Goal: Task Accomplishment & Management: Manage account settings

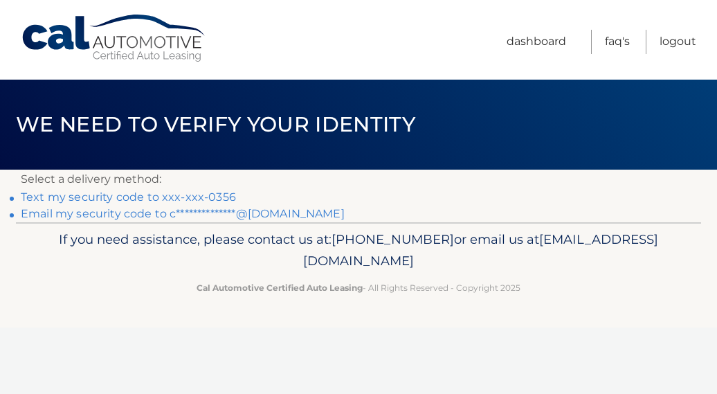
click at [130, 271] on p "If you need assistance, please contact us at: 609-807-3200 or email us at Custo…" at bounding box center [359, 250] width 644 height 44
click at [125, 218] on link "**********" at bounding box center [183, 213] width 324 height 13
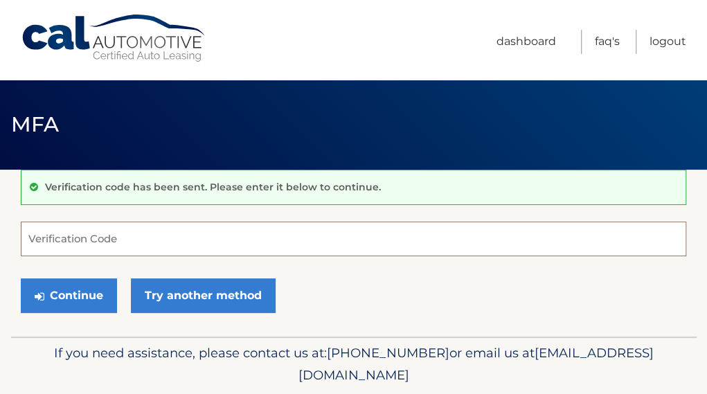
click at [120, 240] on input "Verification Code" at bounding box center [353, 238] width 665 height 35
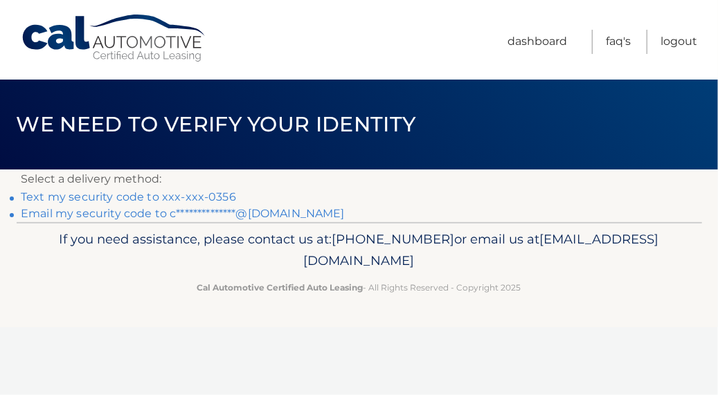
click at [42, 214] on link "**********" at bounding box center [183, 213] width 324 height 13
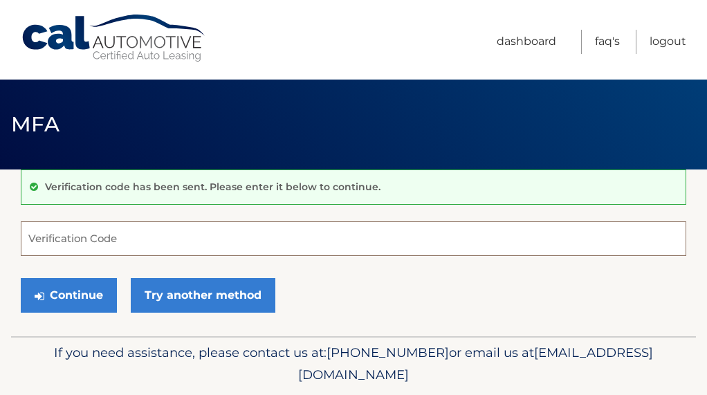
click at [95, 225] on input "Verification Code" at bounding box center [354, 238] width 666 height 35
type input "868515"
click at [21, 278] on button "Continue" at bounding box center [69, 295] width 96 height 35
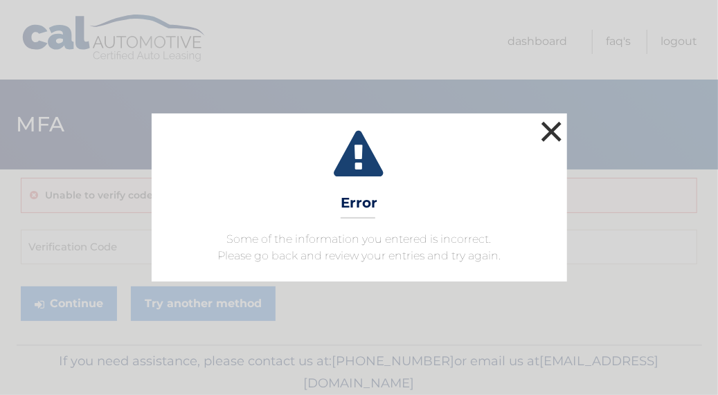
click at [548, 129] on button "×" at bounding box center [552, 132] width 28 height 28
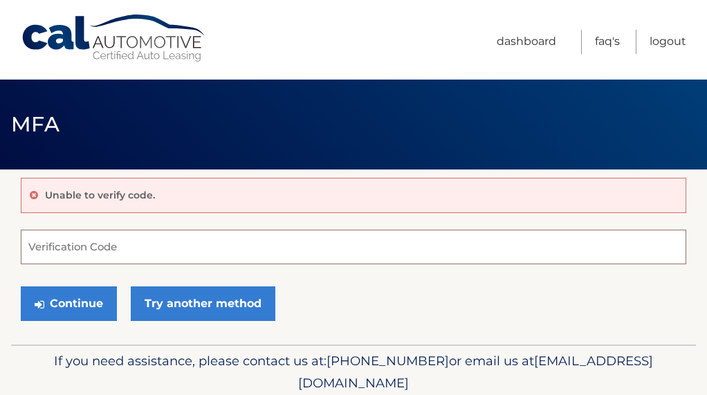
click at [118, 244] on input "Verification Code" at bounding box center [354, 247] width 666 height 35
type input "602346"
click at [21, 287] on button "Continue" at bounding box center [69, 304] width 96 height 35
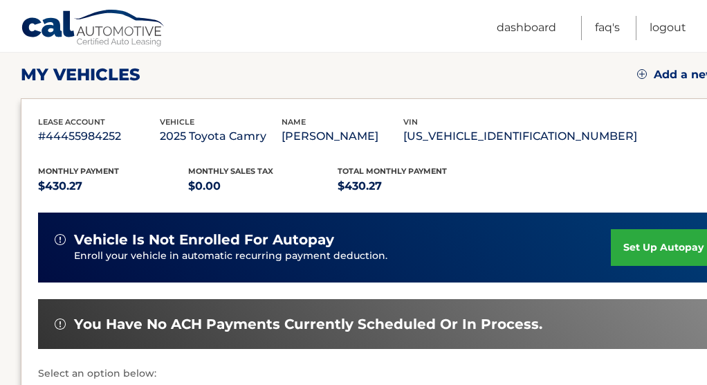
scroll to position [208, 0]
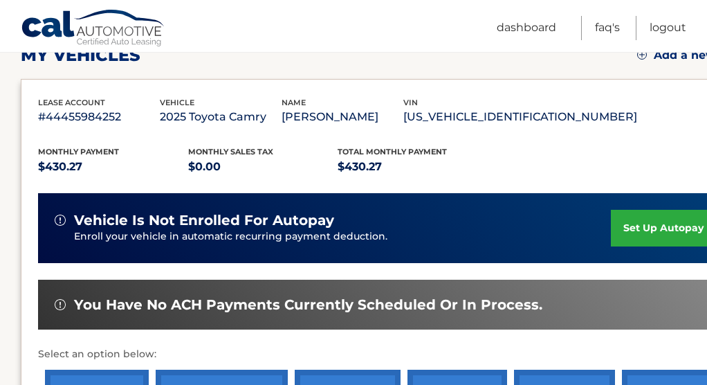
click at [644, 232] on link "set up autopay" at bounding box center [663, 228] width 105 height 37
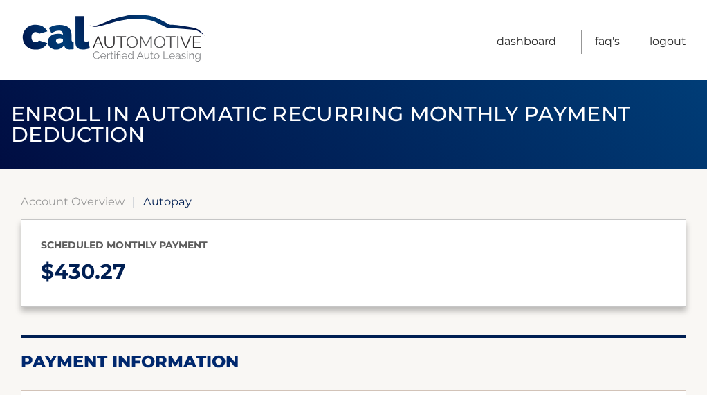
select select "M2ExOThmZWYtZjFlZS00MTUzLWJkZDUtYmU0MTQ0OTEwOTYy"
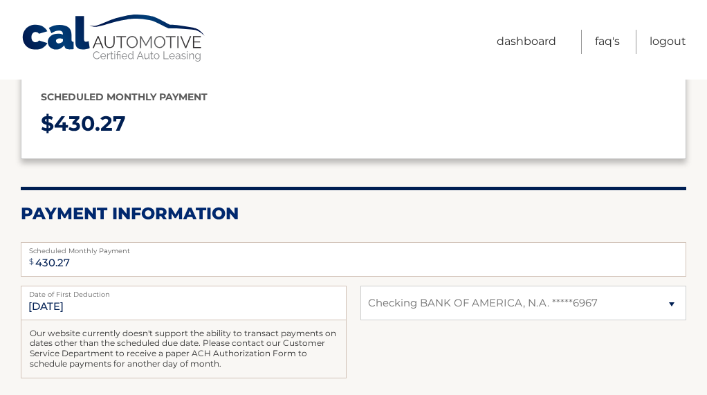
scroll to position [277, 0]
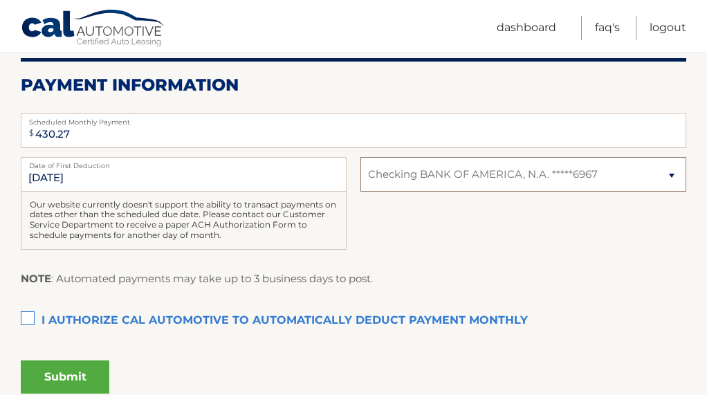
click at [562, 167] on select "Select Bank Account Checking BANK OF AMERICA, N.A. *****6967" at bounding box center [524, 174] width 326 height 35
click at [72, 323] on label "I authorize cal automotive to automatically deduct payment monthly This checkbo…" at bounding box center [354, 321] width 666 height 28
click at [0, 0] on input "I authorize cal automotive to automatically deduct payment monthly This checkbo…" at bounding box center [0, 0] width 0 height 0
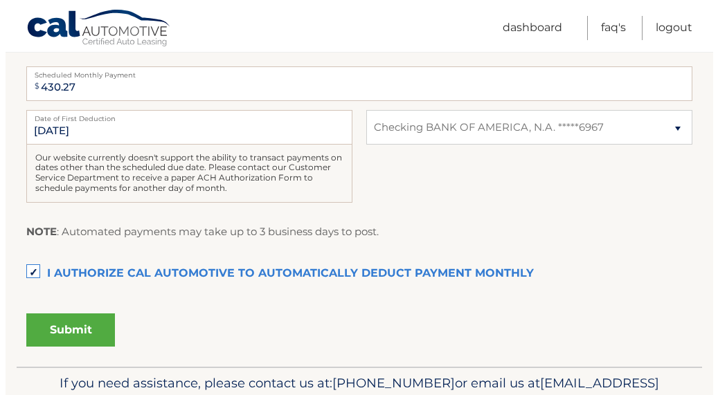
scroll to position [346, 0]
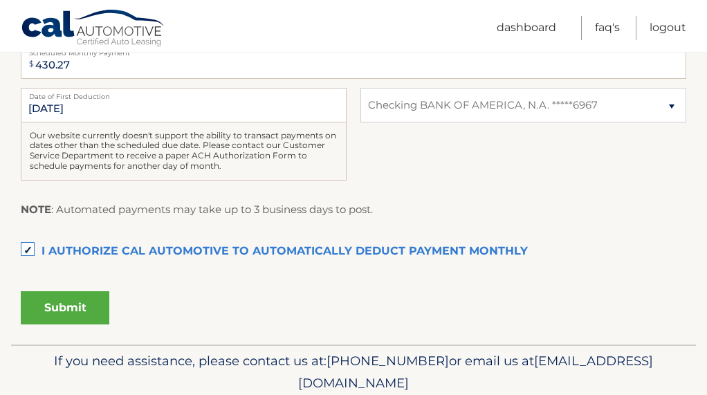
click at [77, 308] on button "Submit" at bounding box center [65, 307] width 89 height 33
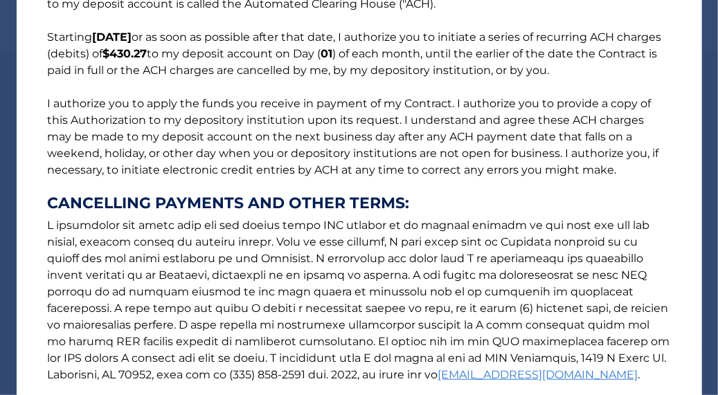
scroll to position [258, 0]
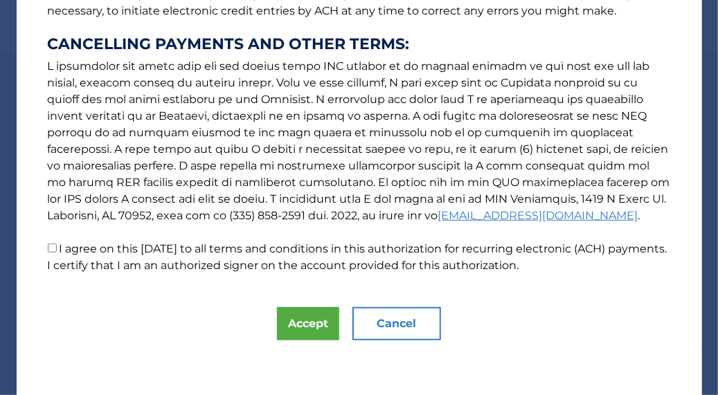
click at [129, 256] on p "The words "I" "me" and "my" mean any identified Customer who signs this Authori…" at bounding box center [359, 22] width 651 height 504
click at [113, 251] on label "I agree on this 09/04/2025 to all terms and conditions in this authorization fo…" at bounding box center [357, 257] width 619 height 30
click at [57, 251] on input "I agree on this 09/04/2025 to all terms and conditions in this authorization fo…" at bounding box center [52, 248] width 9 height 9
checkbox input "true"
click at [292, 321] on button "Accept" at bounding box center [308, 323] width 62 height 33
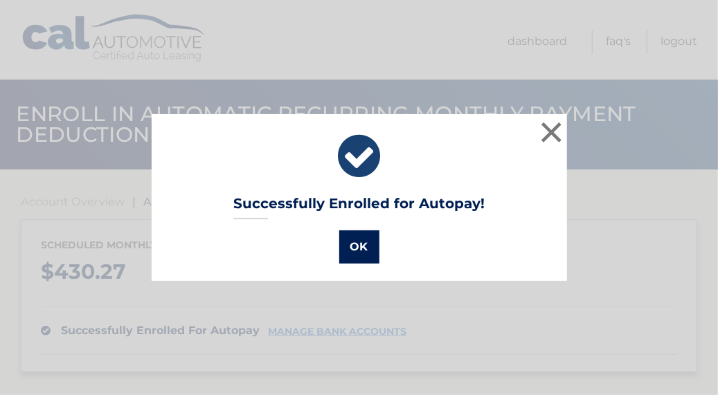
click at [341, 248] on button "OK" at bounding box center [359, 246] width 40 height 33
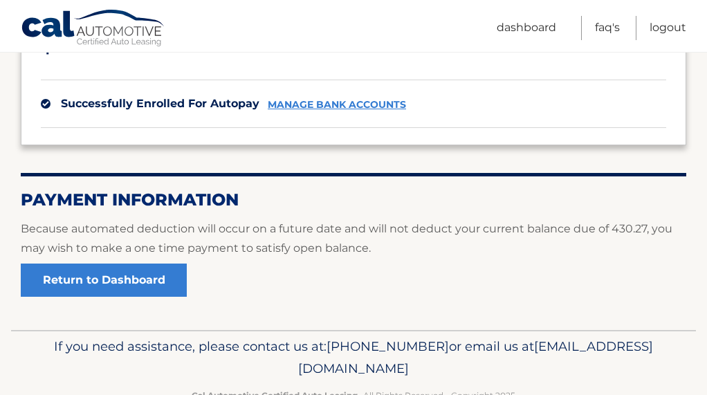
scroll to position [197, 0]
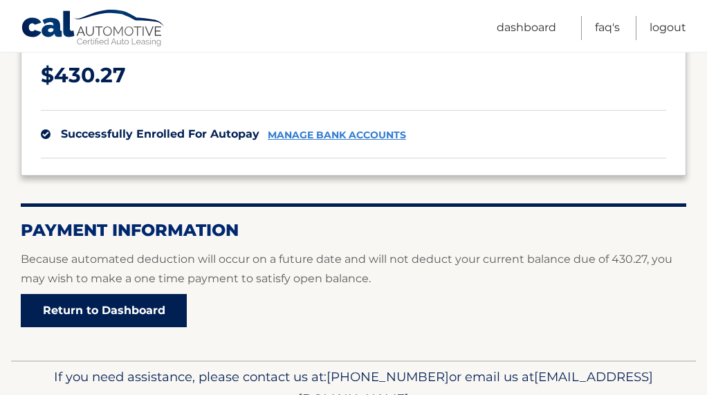
click at [129, 323] on link "Return to Dashboard" at bounding box center [104, 310] width 166 height 33
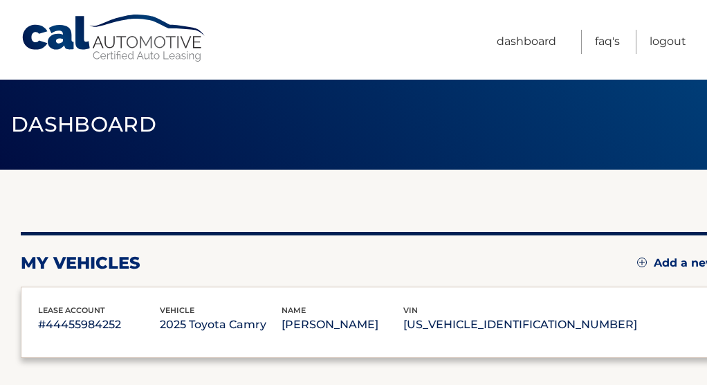
click at [134, 312] on div "lease account #44455984252" at bounding box center [99, 319] width 122 height 31
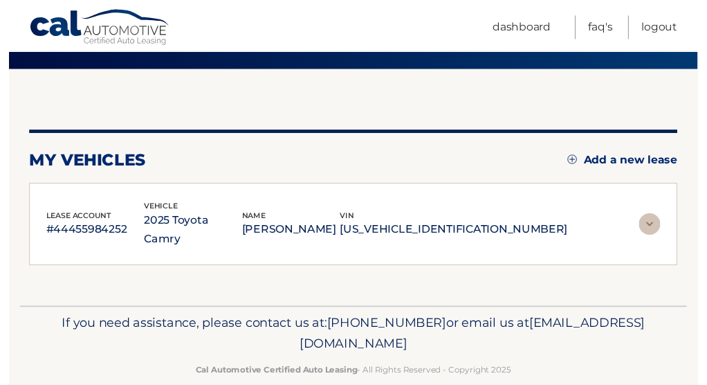
scroll to position [102, 0]
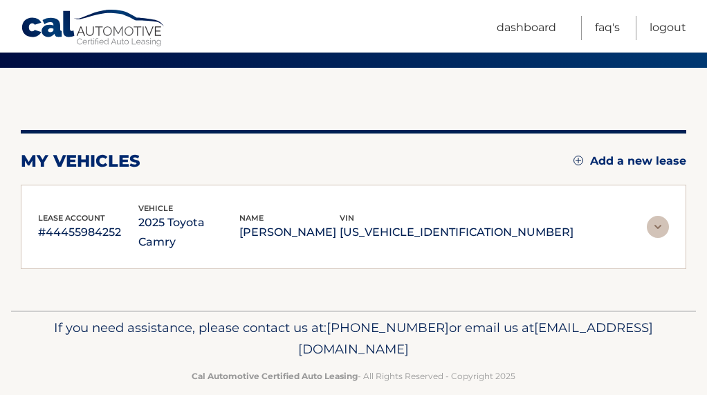
click at [675, 226] on div "lease account #44455984252 vehicle 2025 Toyota Camry name [PERSON_NAME] vin [US…" at bounding box center [354, 227] width 666 height 85
click at [664, 224] on img at bounding box center [658, 227] width 22 height 22
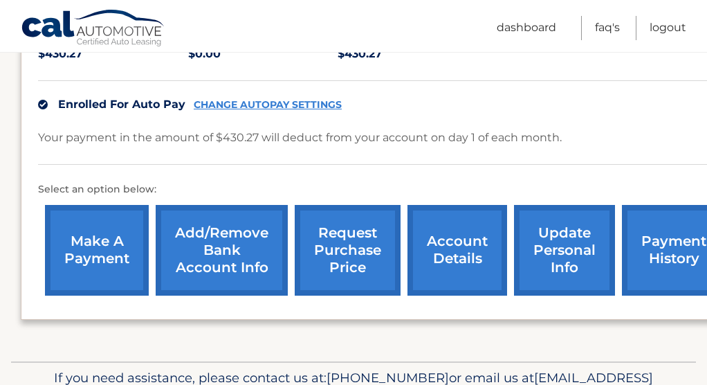
scroll to position [192, 0]
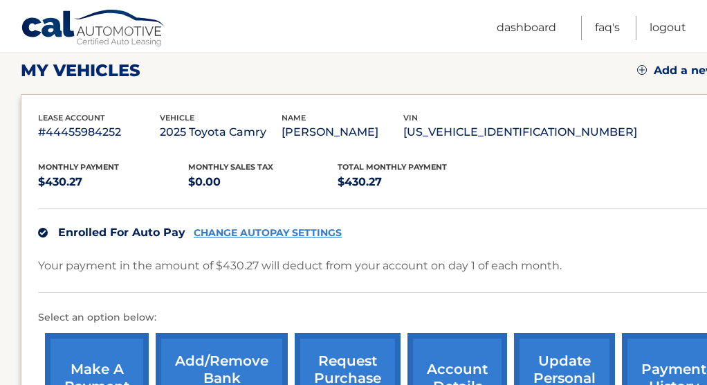
click at [641, 39] on li "Logout" at bounding box center [661, 28] width 51 height 24
click at [642, 39] on li "Logout" at bounding box center [661, 28] width 51 height 24
click at [652, 25] on link "Logout" at bounding box center [668, 28] width 37 height 24
